Goal: Information Seeking & Learning: Learn about a topic

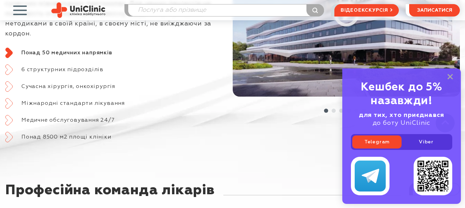
scroll to position [379, 0]
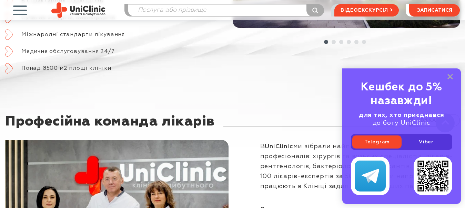
drag, startPoint x: 450, startPoint y: 77, endPoint x: 443, endPoint y: 76, distance: 7.0
click at [450, 77] on rect at bounding box center [450, 77] width 6 height 6
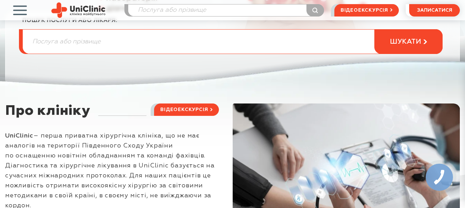
scroll to position [103, 0]
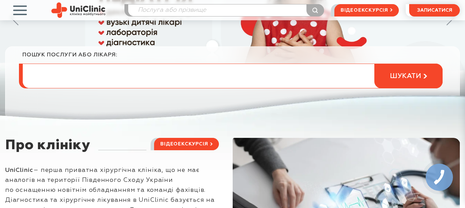
click at [79, 75] on input "search" at bounding box center [232, 76] width 419 height 24
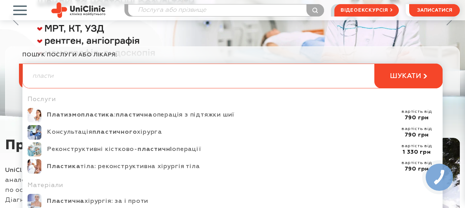
scroll to position [69, 0]
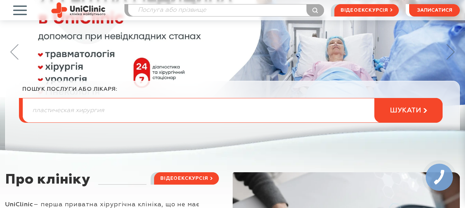
type input "пластическая хирургия"
click at [374, 98] on button "шукати" at bounding box center [408, 110] width 68 height 25
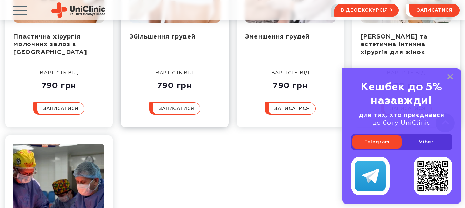
scroll to position [276, 0]
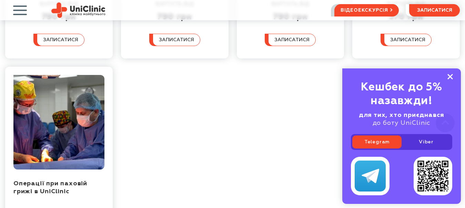
click at [451, 76] on rect at bounding box center [450, 77] width 6 height 6
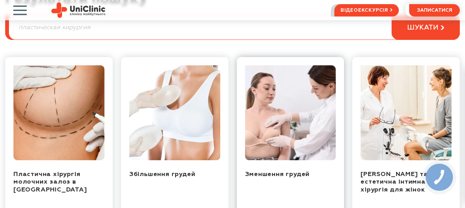
scroll to position [0, 0]
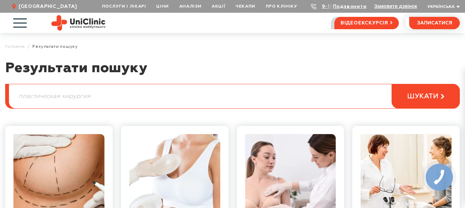
click at [118, 103] on input "пластическая хирургия" at bounding box center [234, 96] width 450 height 24
type input "пластическая хирургия лица"
click at [391, 84] on button "шукати" at bounding box center [425, 96] width 68 height 25
